Goal: Find specific page/section: Find specific page/section

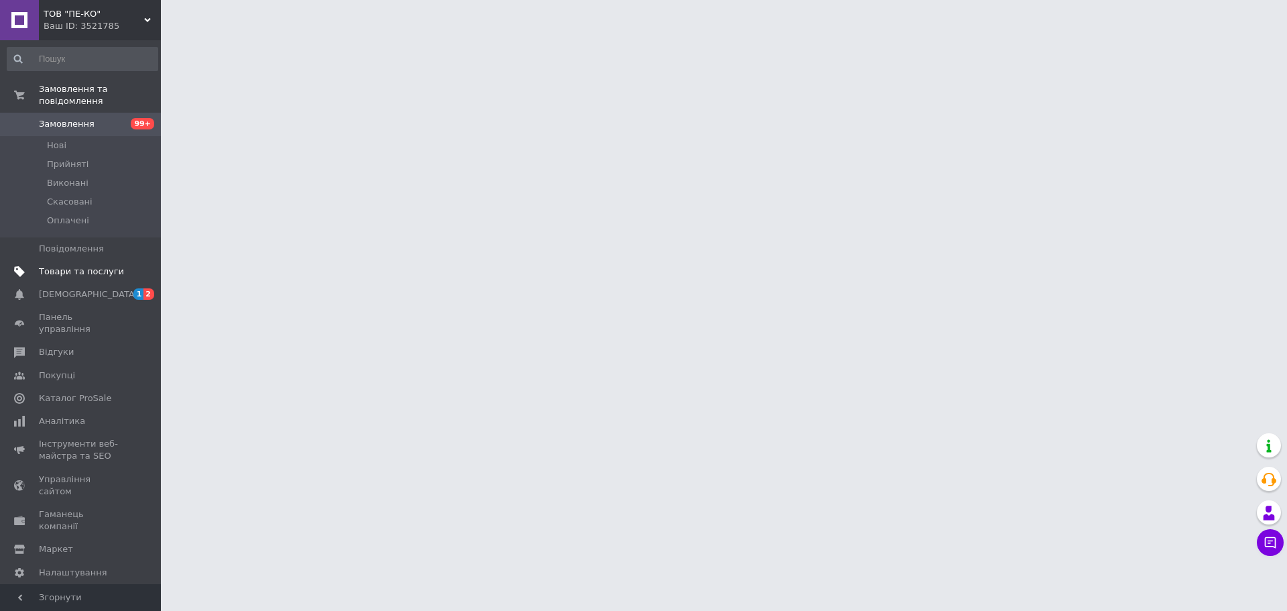
click at [79, 266] on span "Товари та послуги" at bounding box center [81, 272] width 85 height 12
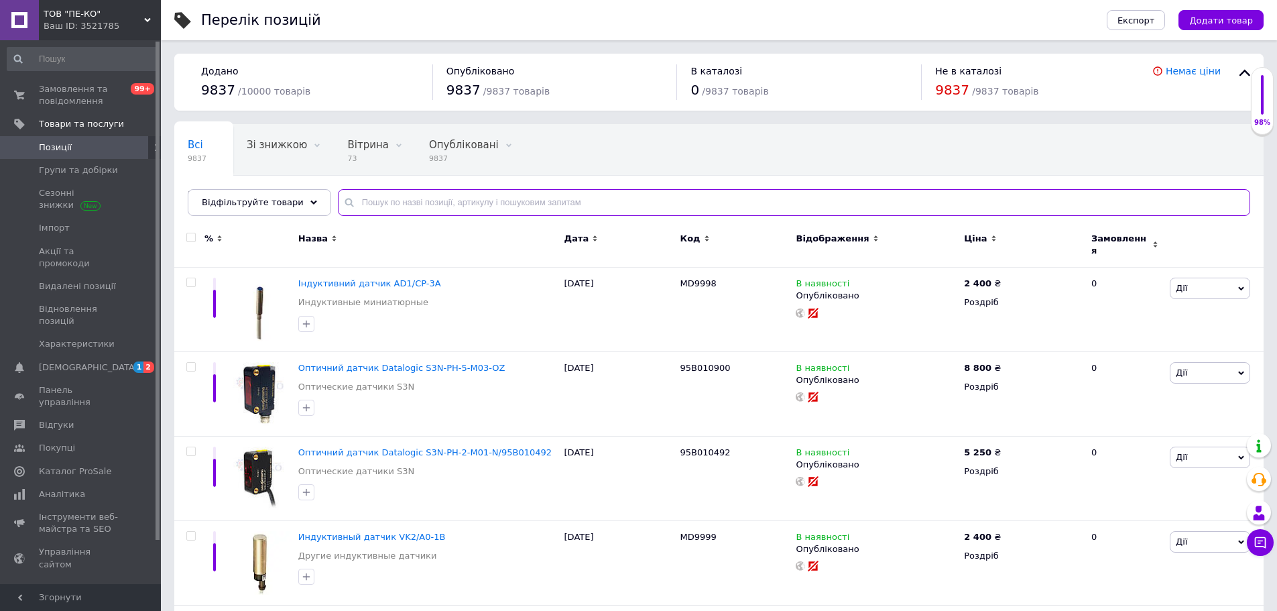
click at [506, 202] on input "text" at bounding box center [794, 202] width 913 height 27
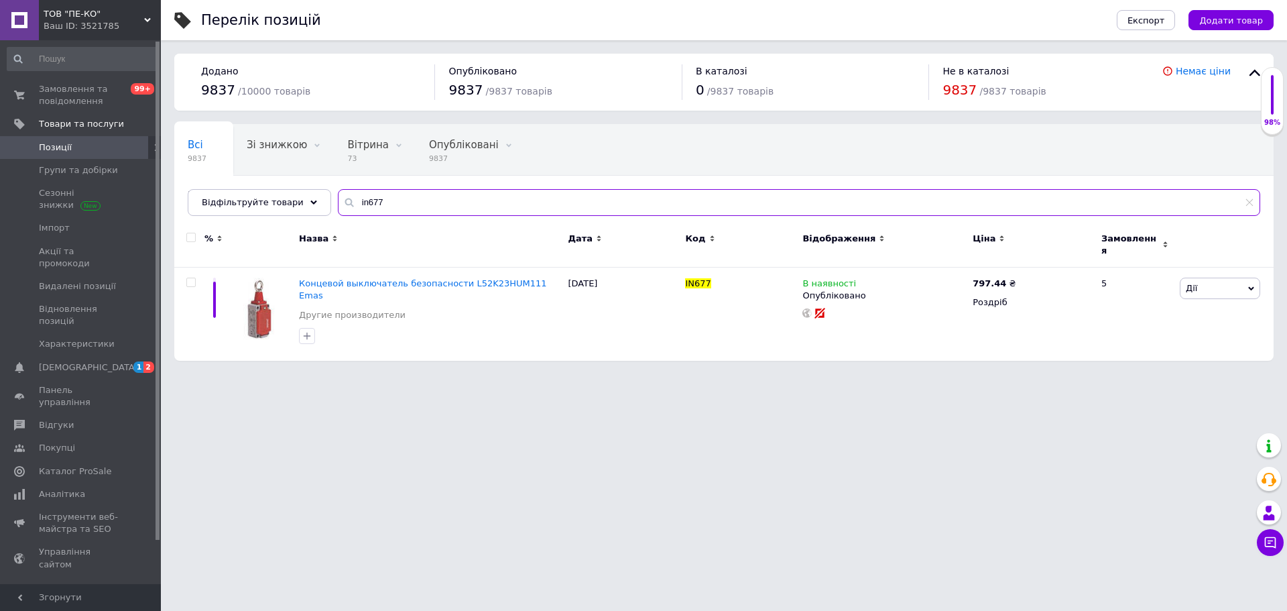
type input "in677"
